Goal: Task Accomplishment & Management: Use online tool/utility

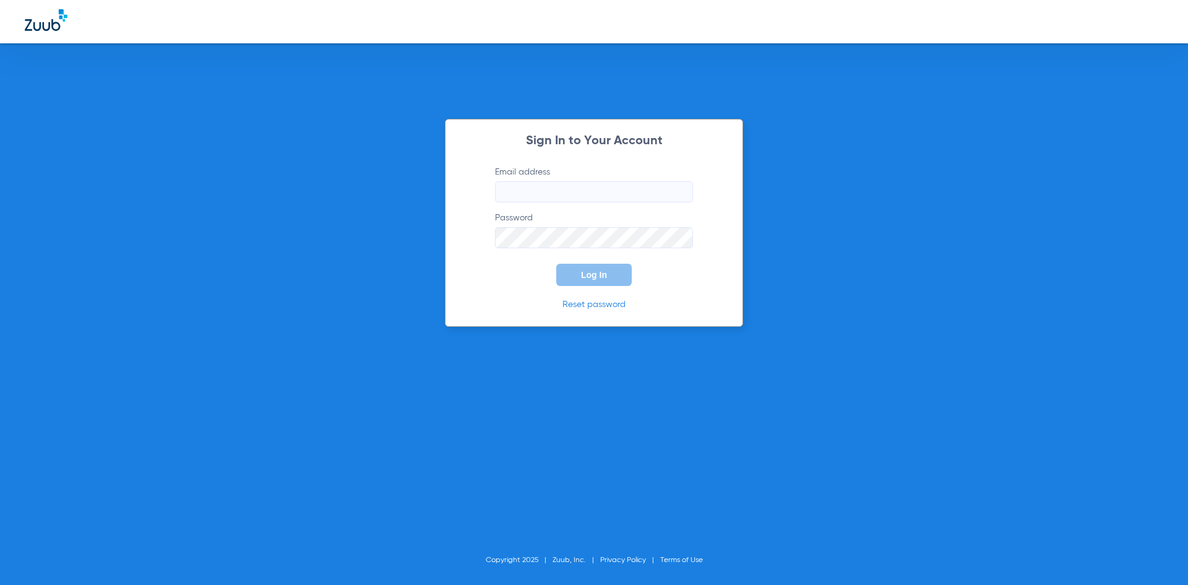
type input "[EMAIL_ADDRESS][DOMAIN_NAME]"
click at [599, 272] on span "Log In" at bounding box center [594, 275] width 26 height 10
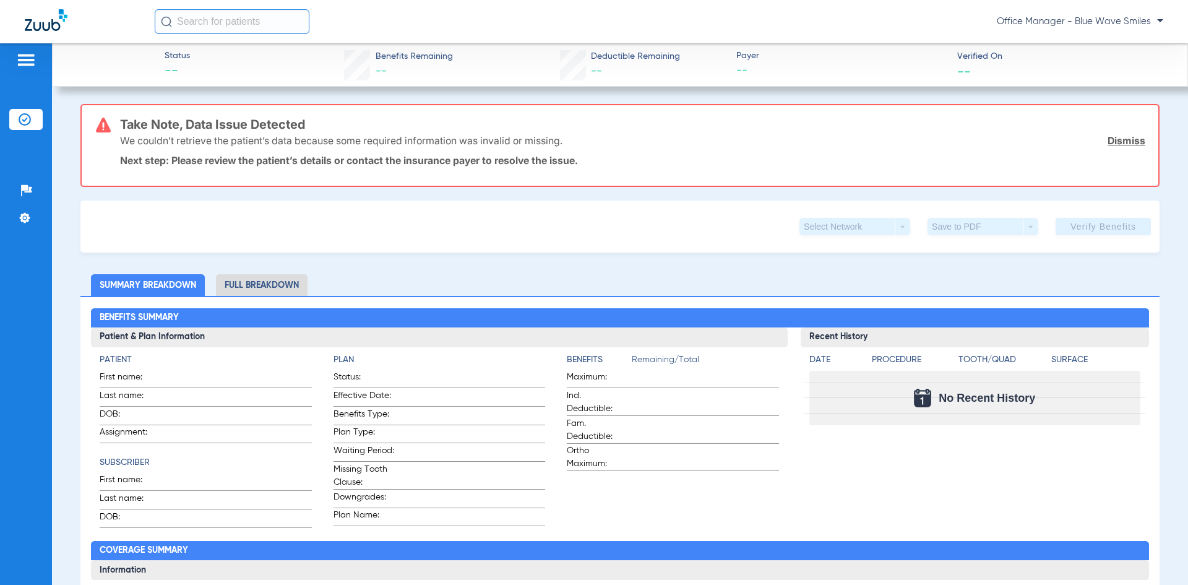
drag, startPoint x: 25, startPoint y: 122, endPoint x: 48, endPoint y: 141, distance: 30.0
click at [25, 122] on img at bounding box center [25, 119] width 12 height 12
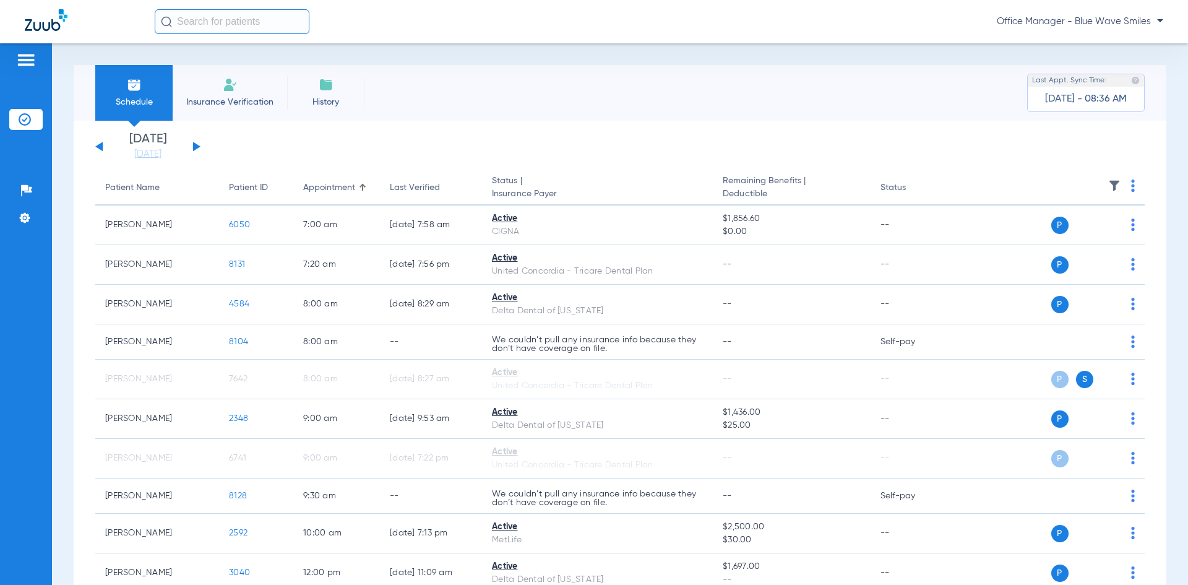
click at [233, 89] on img at bounding box center [230, 84] width 15 height 15
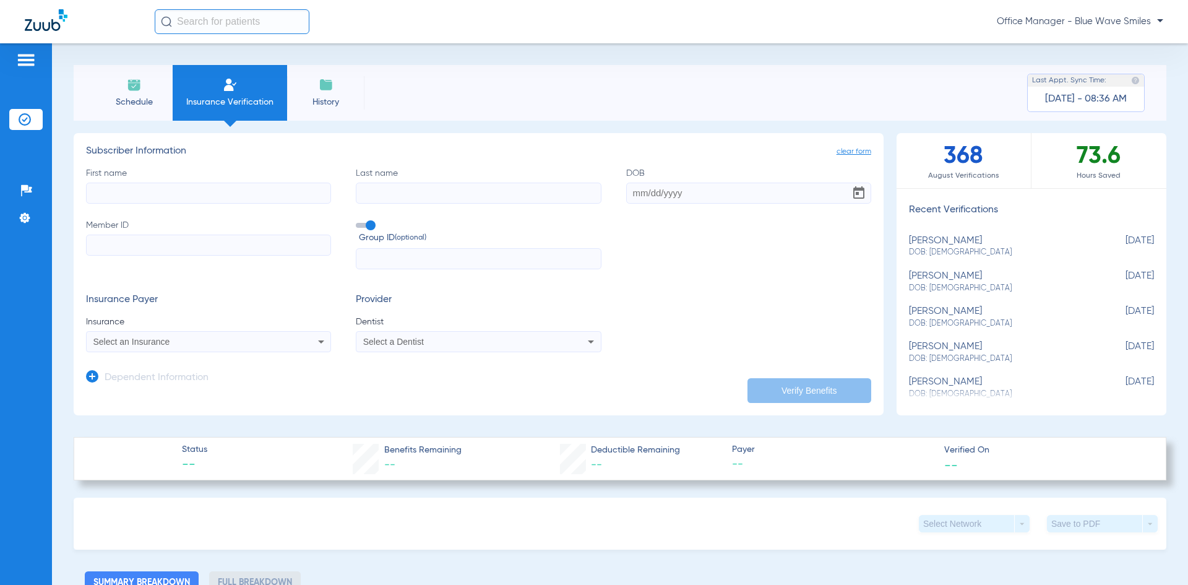
click at [985, 241] on div "[PERSON_NAME] DOB: [DEMOGRAPHIC_DATA]" at bounding box center [1000, 246] width 183 height 23
type input "Tahoe"
type input "[PERSON_NAME]"
type input "[DATE]"
type input "01989482200"
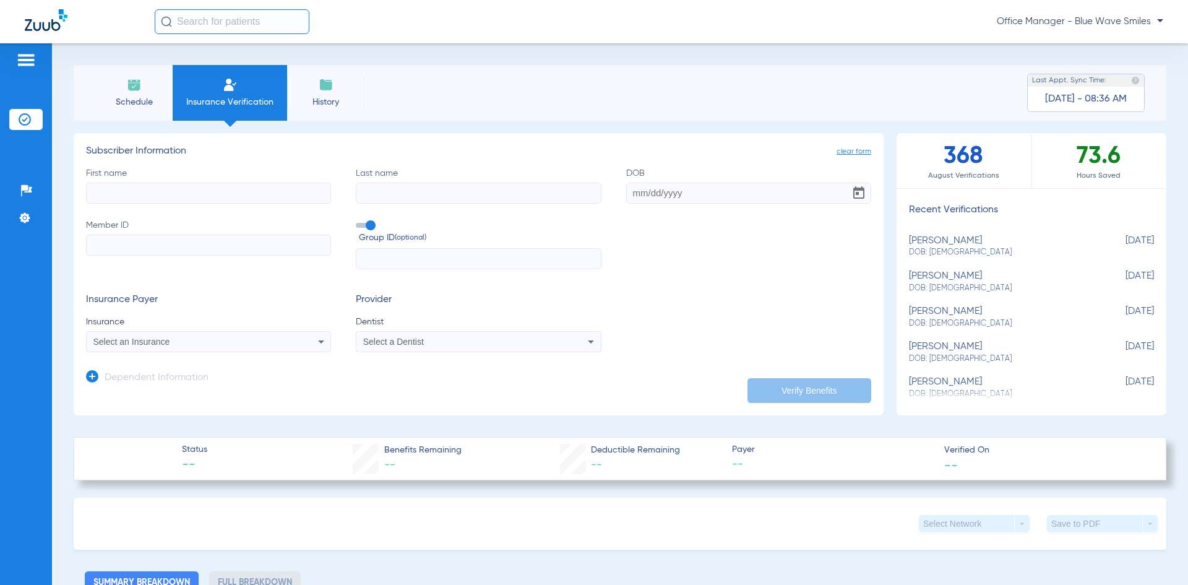
type input "VARIES"
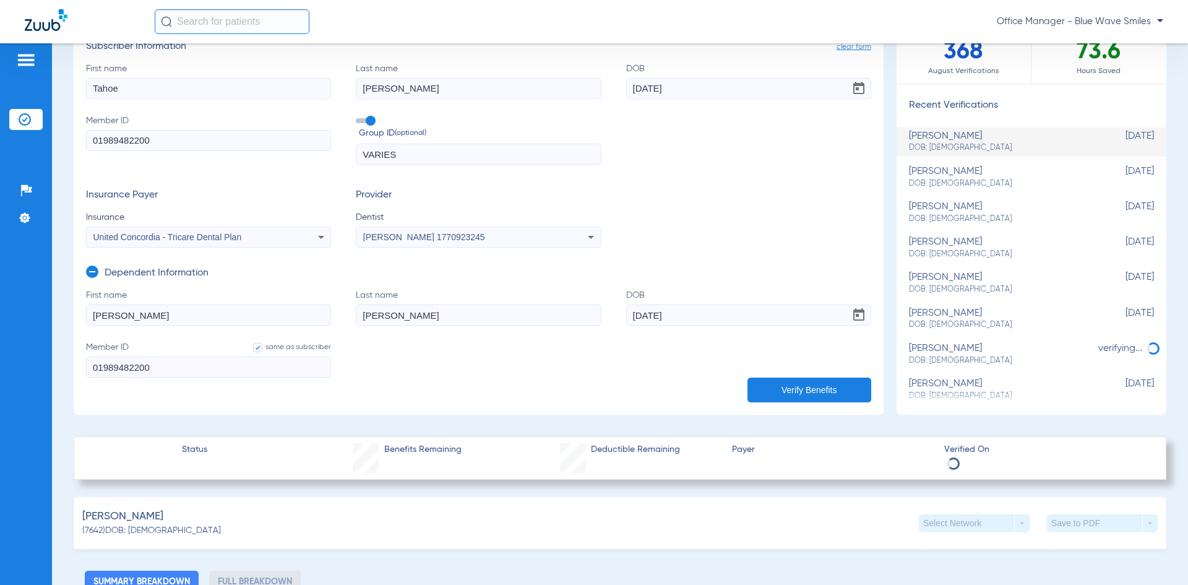
scroll to position [371, 0]
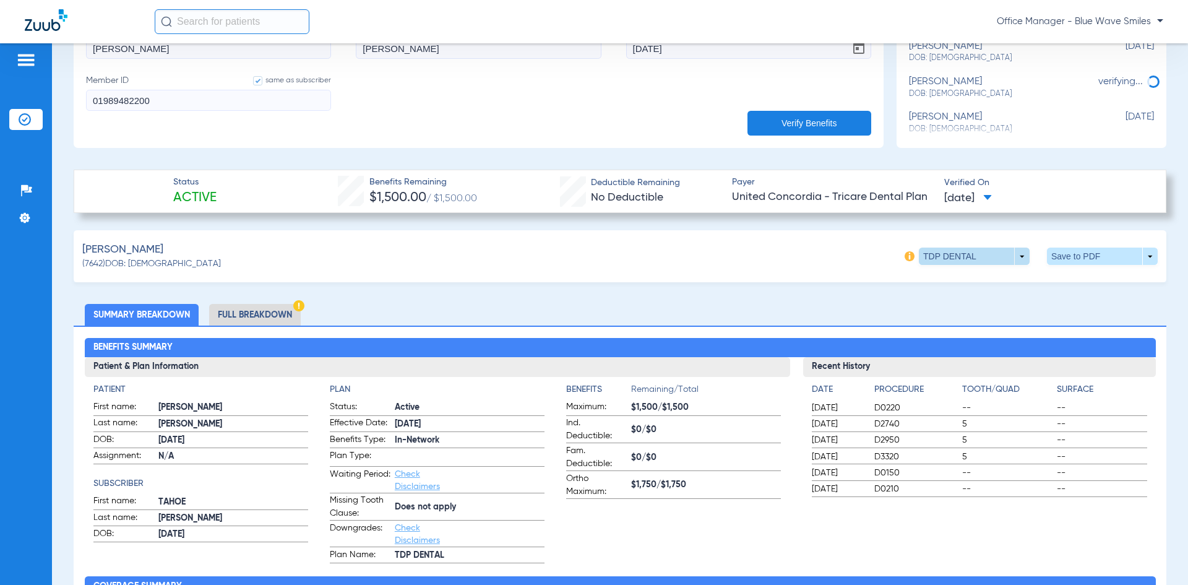
click at [1011, 253] on span at bounding box center [974, 255] width 111 height 17
click at [1011, 253] on div at bounding box center [594, 292] width 1188 height 585
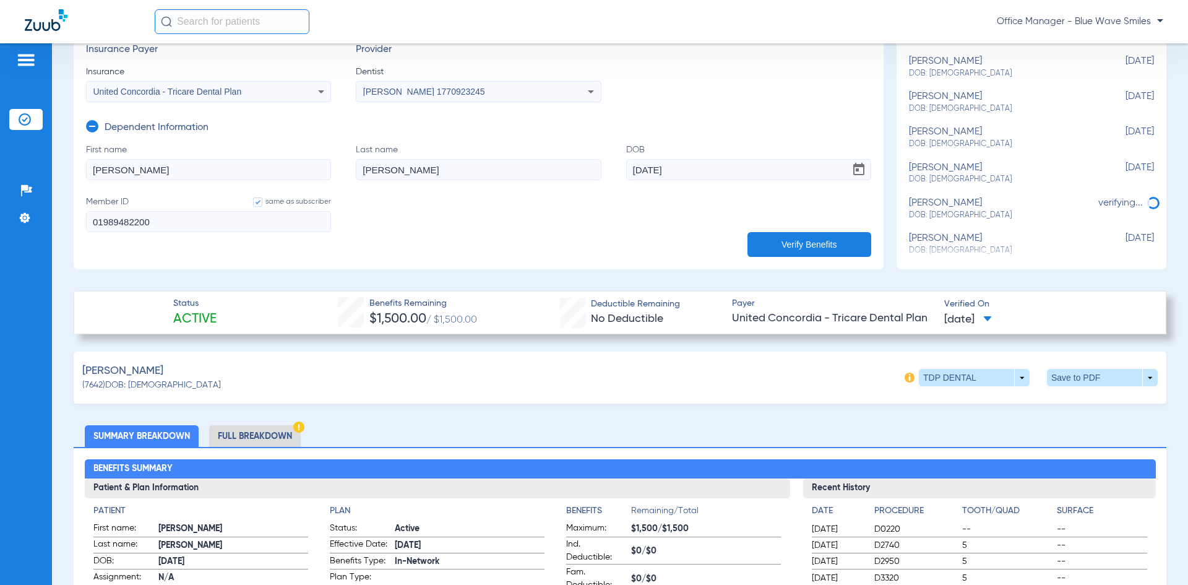
scroll to position [247, 0]
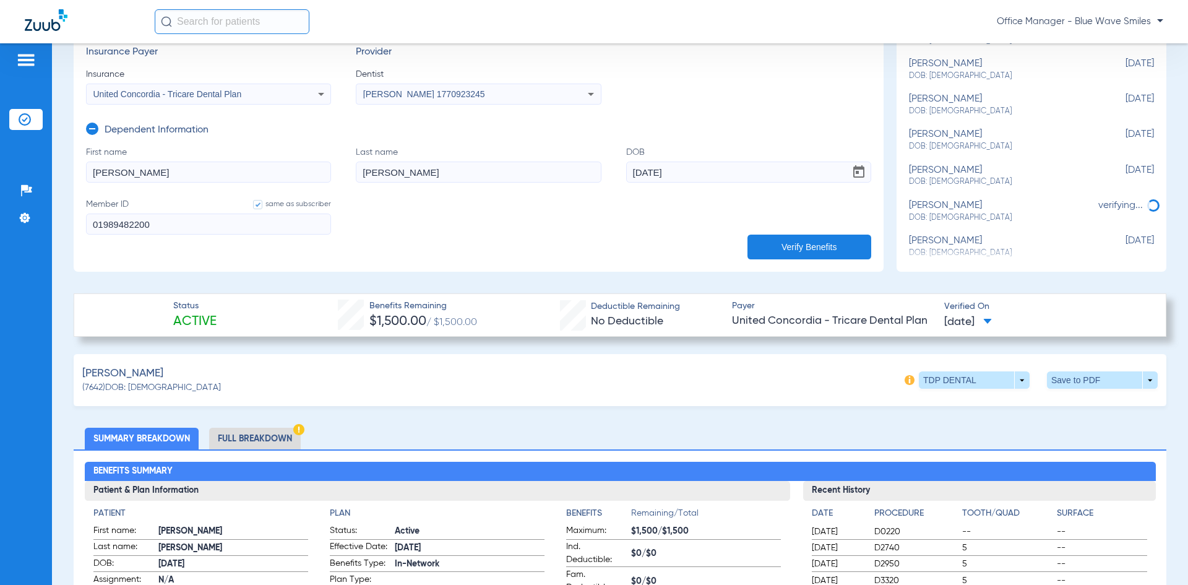
click at [933, 245] on div "[PERSON_NAME] DOB: [DEMOGRAPHIC_DATA]" at bounding box center [1000, 246] width 183 height 23
type input "[PERSON_NAME]"
type input "[DATE]"
type input "559512537"
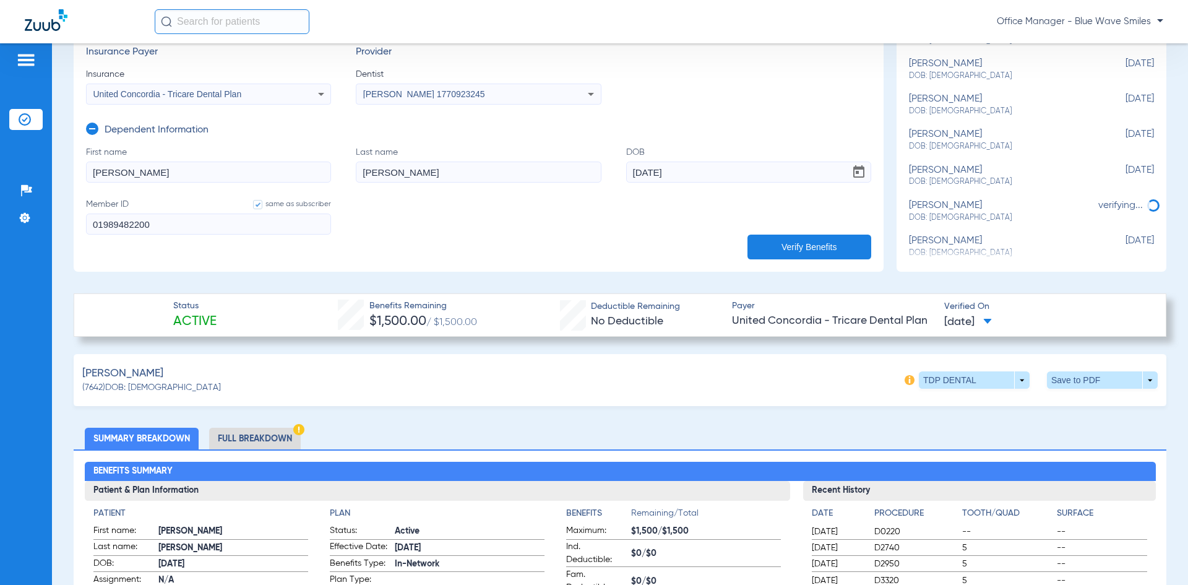
type input "99492201"
type input "559512537"
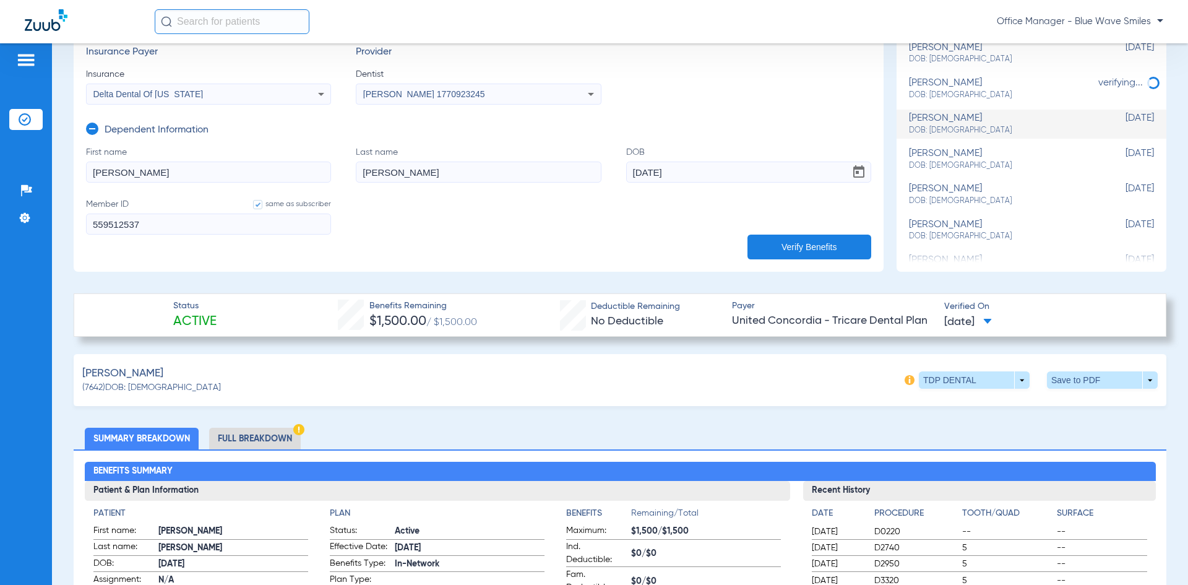
scroll to position [124, 0]
click at [945, 163] on span "DOB: [DEMOGRAPHIC_DATA]" at bounding box center [1000, 164] width 183 height 11
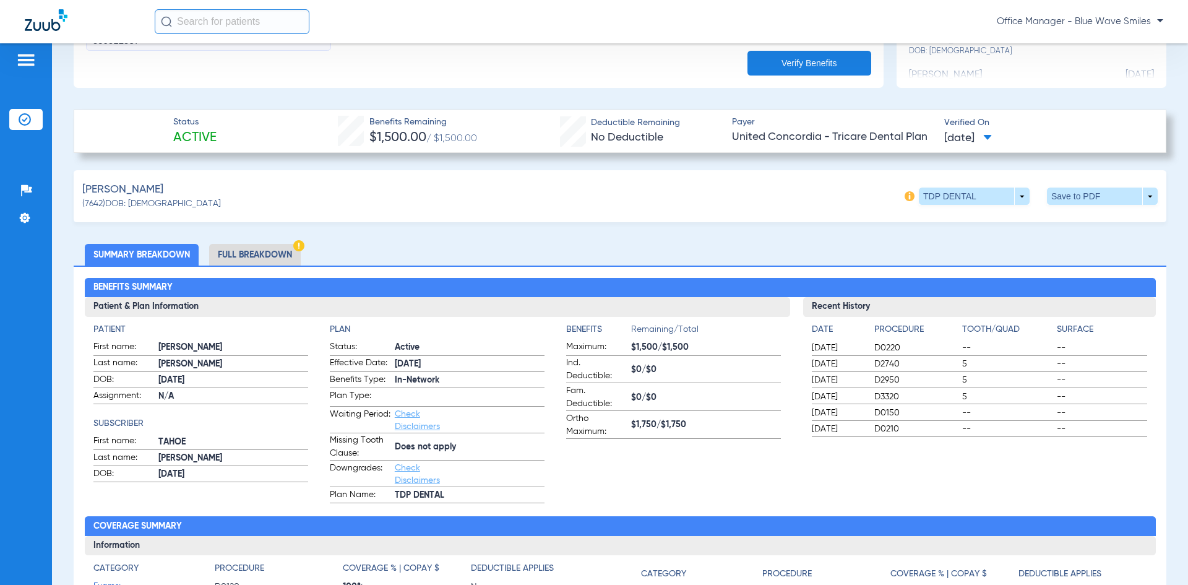
scroll to position [433, 0]
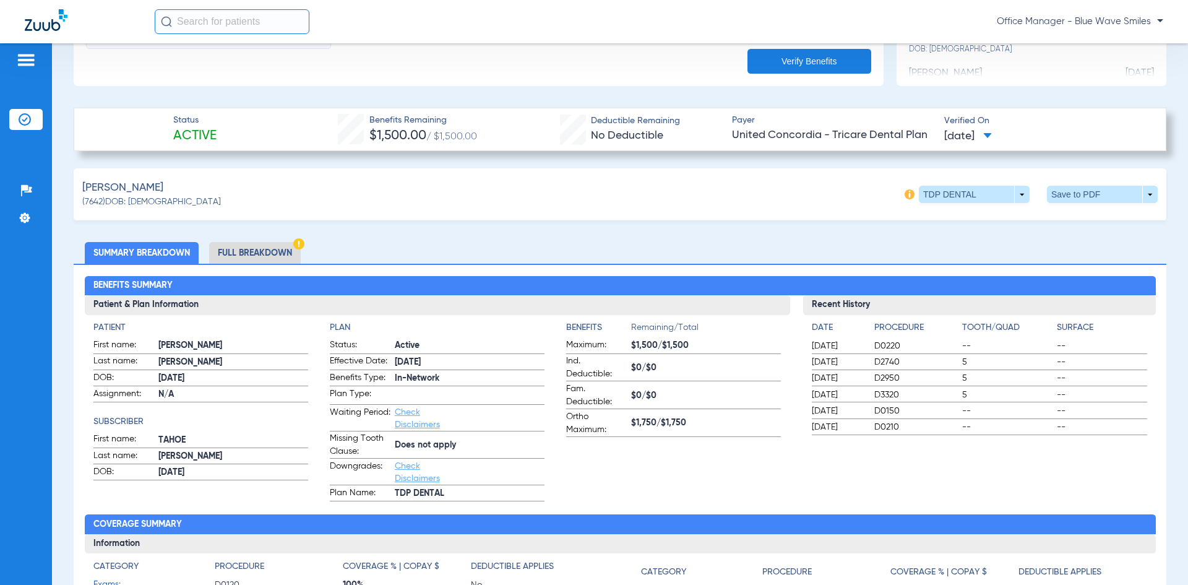
click at [291, 247] on li "Full Breakdown" at bounding box center [255, 253] width 92 height 22
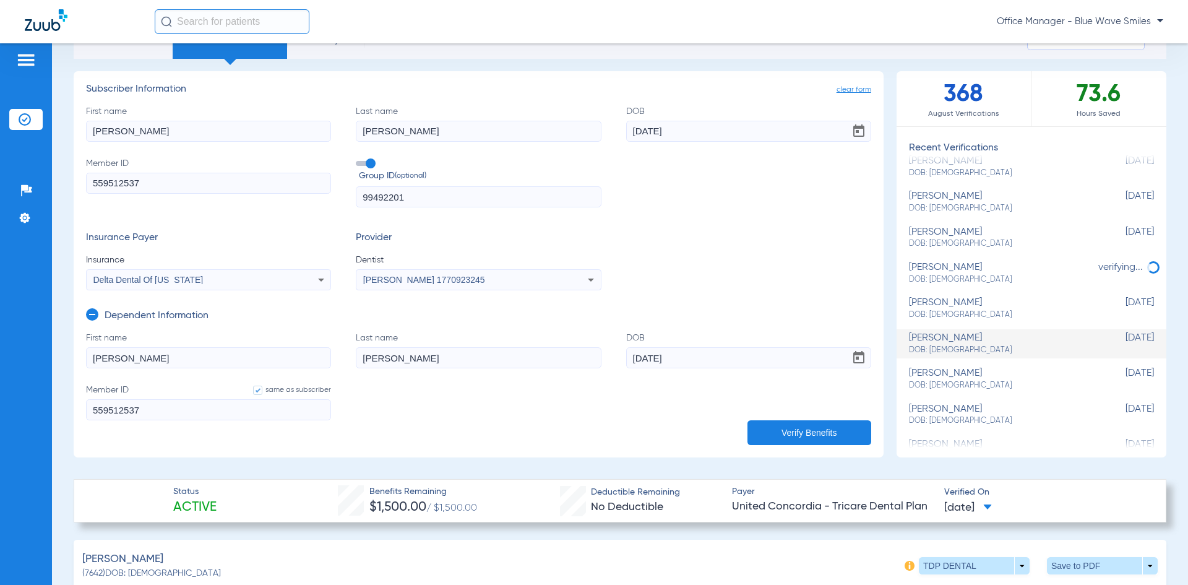
scroll to position [0, 0]
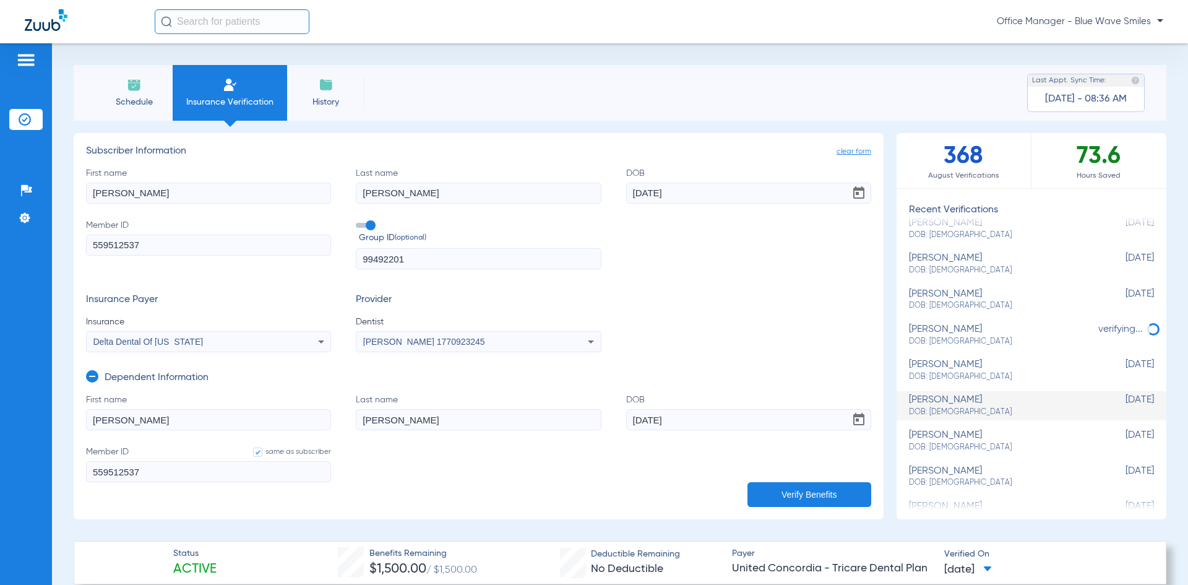
click at [135, 66] on li "Schedule" at bounding box center [133, 93] width 77 height 56
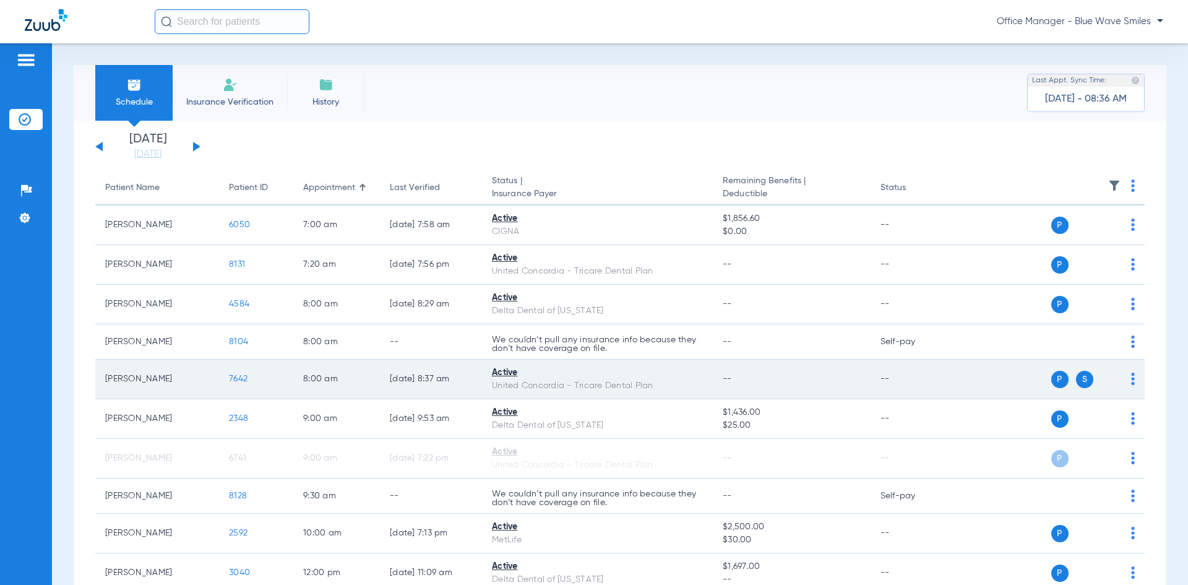
click at [199, 384] on td "[PERSON_NAME]" at bounding box center [157, 379] width 124 height 40
click at [238, 380] on span "7642" at bounding box center [238, 378] width 19 height 9
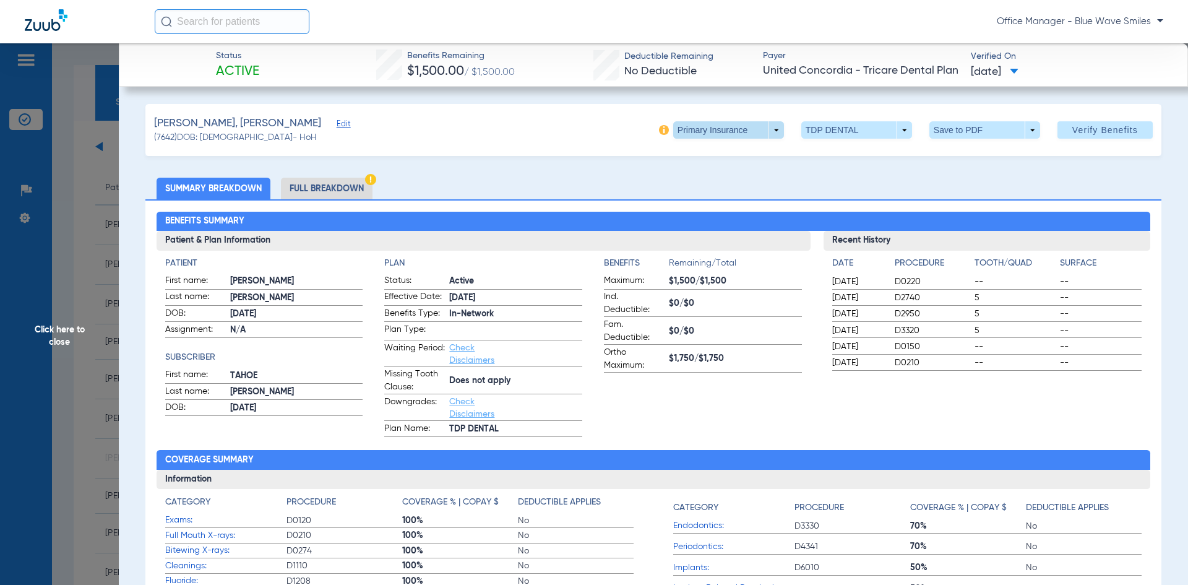
click at [760, 126] on span at bounding box center [728, 129] width 111 height 17
click at [717, 181] on span "Secondary Insurance" at bounding box center [715, 179] width 82 height 9
